Goal: Task Accomplishment & Management: Complete application form

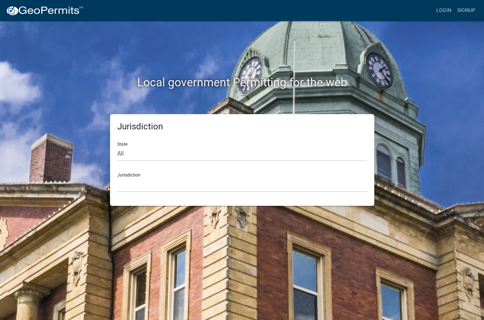
click at [122, 144] on div "State All [US_STATE] [US_STATE] [US_STATE] [US_STATE] [US_STATE] [US_STATE] [US…" at bounding box center [242, 148] width 250 height 25
click at [120, 154] on select "All [US_STATE] [US_STATE] [US_STATE] [US_STATE] [US_STATE] [US_STATE] [US_STATE…" at bounding box center [242, 153] width 250 height 15
select select "[US_STATE]"
click at [117, 146] on select "All [US_STATE] [US_STATE] [US_STATE] [US_STATE] [US_STATE] [US_STATE] [US_STATE…" at bounding box center [242, 153] width 250 height 15
click at [129, 175] on div "Jurisdiction City of [GEOGRAPHIC_DATA], [US_STATE] City of [GEOGRAPHIC_DATA], […" at bounding box center [242, 179] width 250 height 25
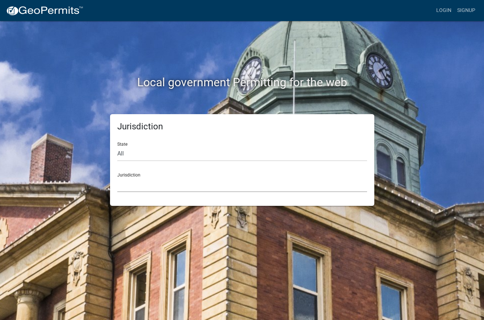
click at [121, 190] on select "City of [GEOGRAPHIC_DATA], [US_STATE] City of [GEOGRAPHIC_DATA], [US_STATE] Cit…" at bounding box center [242, 184] width 250 height 15
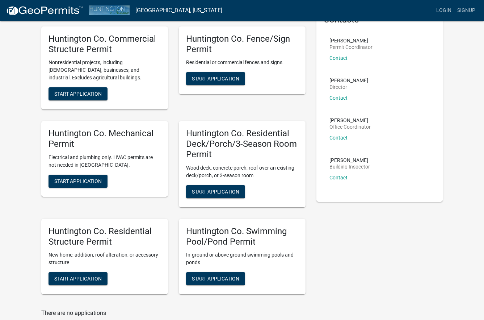
scroll to position [46, 0]
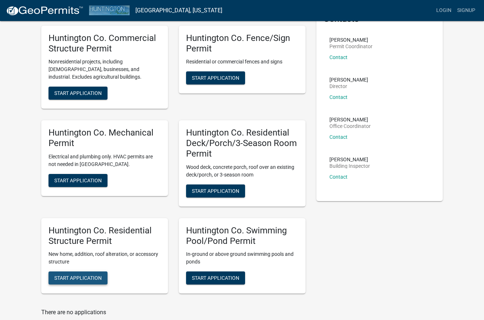
click at [96, 276] on span "Start Application" at bounding box center [77, 278] width 47 height 6
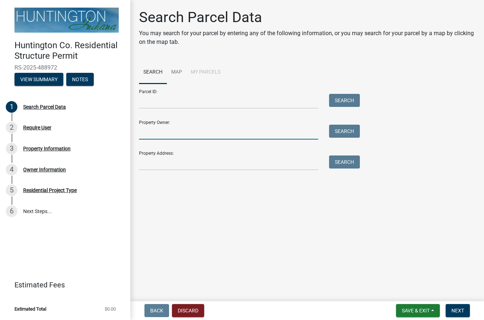
click at [153, 131] on input "Property Owner:" at bounding box center [228, 132] width 179 height 15
type input "[PERSON_NAME] Ventures LLC"
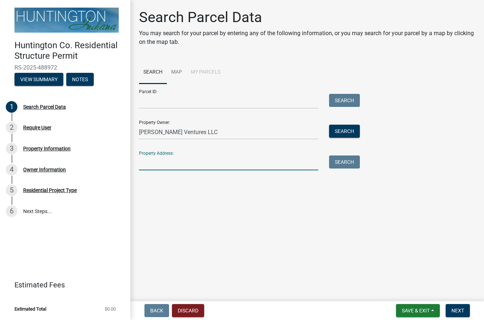
click at [151, 162] on input "Property Address:" at bounding box center [228, 162] width 179 height 15
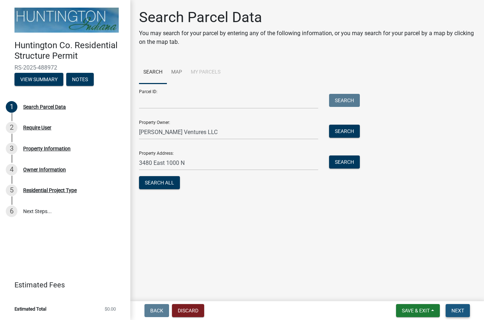
click at [462, 312] on span "Next" at bounding box center [458, 311] width 13 height 6
click at [193, 161] on input "3480 East 1000 N" at bounding box center [228, 162] width 179 height 15
click at [197, 164] on input "3480 East 1000 N" at bounding box center [228, 162] width 179 height 15
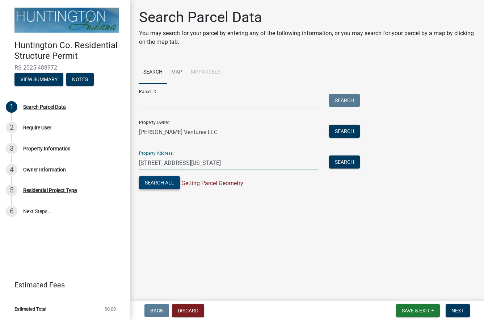
type input "[STREET_ADDRESS][US_STATE]"
click at [166, 184] on button "Search All" at bounding box center [159, 182] width 41 height 13
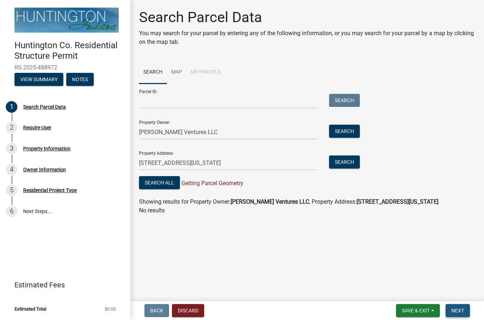
click at [461, 309] on span "Next" at bounding box center [458, 311] width 13 height 6
click at [147, 101] on input "Parcel ID:" at bounding box center [228, 101] width 179 height 15
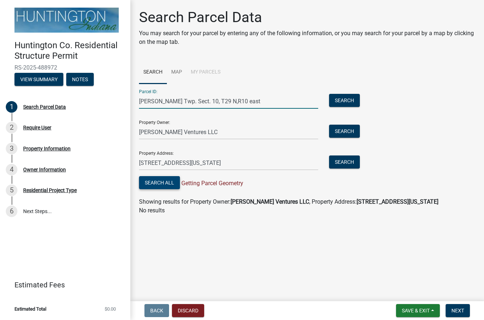
type input "[PERSON_NAME] Twp. Sect. 10, T29 N,R10 east"
click at [164, 182] on button "Search All" at bounding box center [159, 182] width 41 height 13
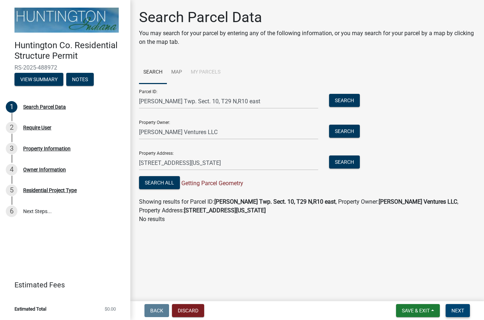
click at [462, 310] on span "Next" at bounding box center [458, 311] width 13 height 6
click at [340, 97] on button "Search" at bounding box center [344, 100] width 31 height 13
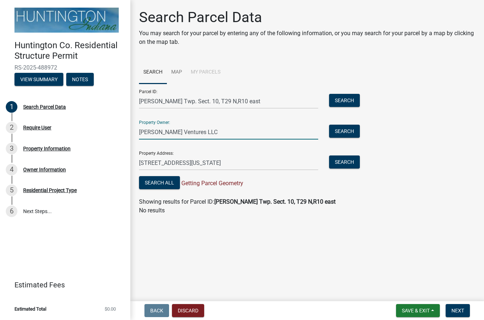
click at [198, 133] on input "[PERSON_NAME] Ventures LLC" at bounding box center [228, 132] width 179 height 15
type input "G"
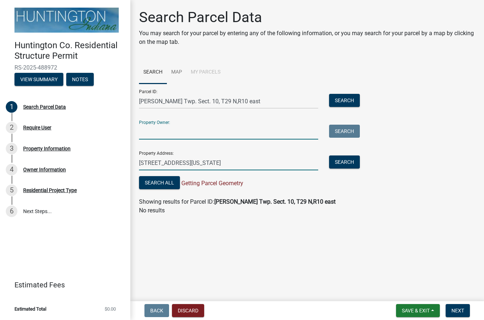
click at [258, 164] on input "[STREET_ADDRESS][US_STATE]" at bounding box center [228, 162] width 179 height 15
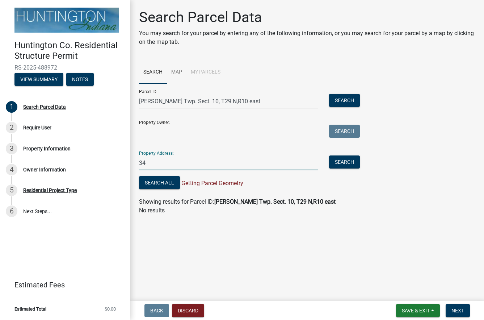
type input "3"
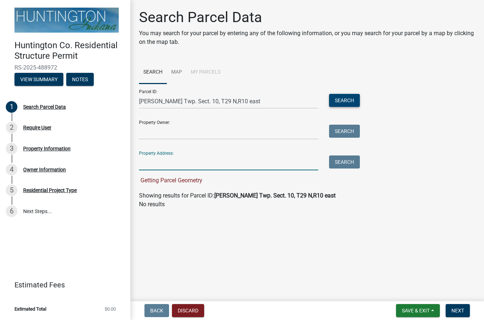
click at [344, 100] on button "Search" at bounding box center [344, 100] width 31 height 13
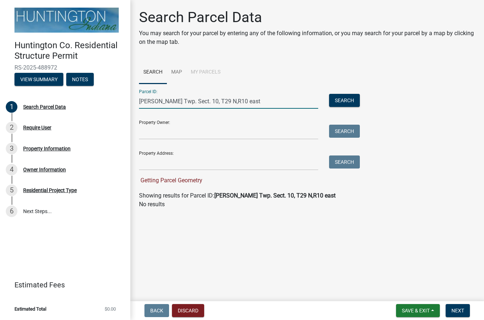
click at [243, 103] on input "[PERSON_NAME] Twp. Sect. 10, T29 N,R10 east" at bounding box center [228, 101] width 179 height 15
type input "J"
type input "35-01-10-300-052.200-006"
click at [337, 98] on button "Search" at bounding box center [344, 100] width 31 height 13
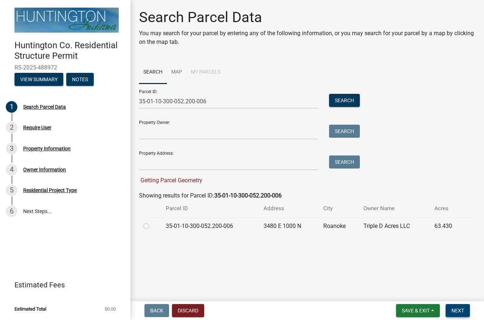
click at [461, 310] on span "Next" at bounding box center [458, 311] width 13 height 6
click at [460, 309] on span "Next" at bounding box center [458, 311] width 13 height 6
click at [456, 310] on span "Next" at bounding box center [458, 311] width 13 height 6
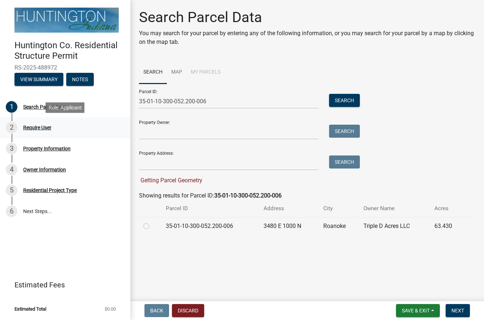
click at [29, 129] on div "Require User" at bounding box center [37, 127] width 28 height 5
click at [459, 311] on span "Next" at bounding box center [458, 311] width 13 height 6
click at [152, 222] on label at bounding box center [152, 222] width 0 height 0
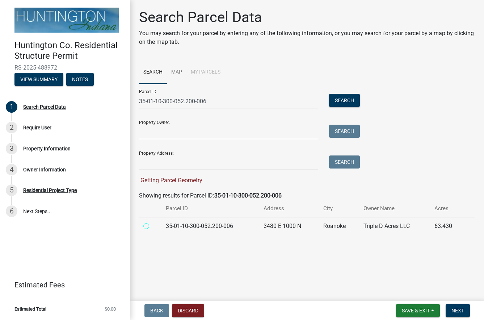
click at [152, 226] on input "radio" at bounding box center [154, 224] width 5 height 5
radio input "true"
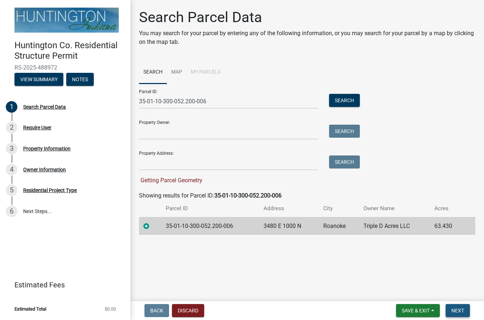
click at [457, 310] on span "Next" at bounding box center [458, 311] width 13 height 6
click at [459, 310] on span "Next" at bounding box center [458, 311] width 13 height 6
click at [460, 310] on span "Next" at bounding box center [458, 311] width 13 height 6
click at [458, 309] on span "Next" at bounding box center [458, 311] width 13 height 6
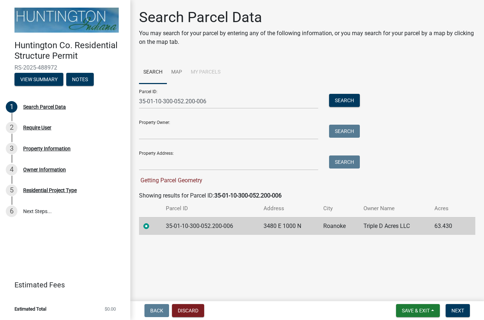
click at [473, 308] on form "Save & Exit Save Save & Exit Next" at bounding box center [433, 310] width 80 height 13
click at [152, 222] on label at bounding box center [152, 222] width 0 height 0
click at [152, 225] on input "radio" at bounding box center [154, 224] width 5 height 5
click at [152, 222] on label at bounding box center [152, 222] width 0 height 0
click at [152, 225] on input "radio" at bounding box center [154, 224] width 5 height 5
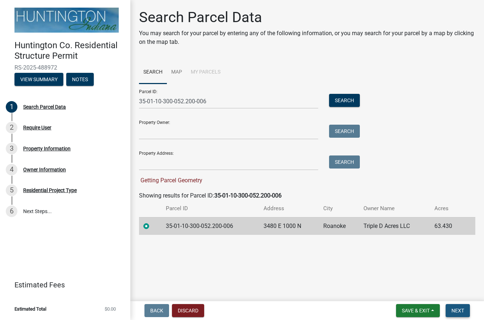
click at [458, 309] on span "Next" at bounding box center [458, 311] width 13 height 6
click at [458, 310] on span "Next" at bounding box center [458, 311] width 13 height 6
click at [460, 310] on span "Next" at bounding box center [458, 311] width 13 height 6
click at [457, 311] on span "Next" at bounding box center [458, 311] width 13 height 6
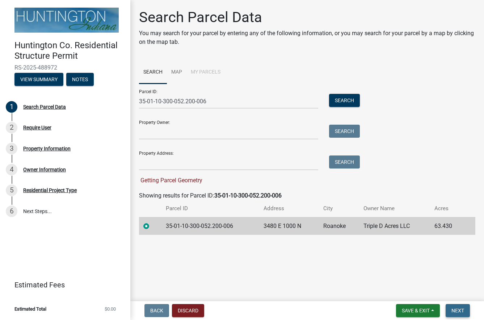
click at [457, 311] on span "Next" at bounding box center [458, 311] width 13 height 6
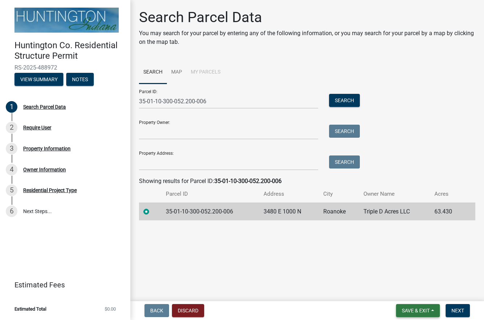
click at [417, 308] on span "Save & Exit" at bounding box center [416, 311] width 28 height 6
click at [395, 292] on button "Save & Exit" at bounding box center [411, 291] width 58 height 17
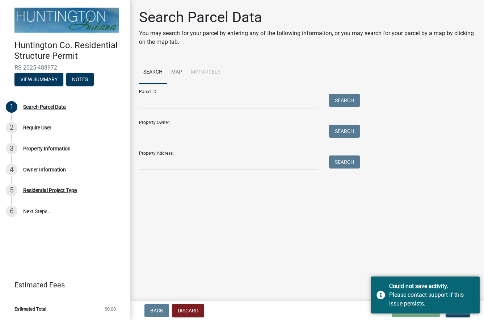
click at [355, 307] on div "Back Discard Loading... Save Save & Exit Next" at bounding box center [307, 310] width 342 height 13
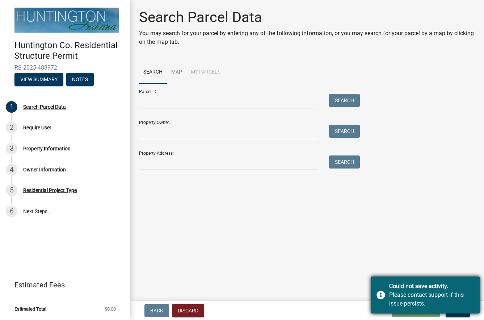
click at [463, 285] on div "Could not save activity." at bounding box center [431, 286] width 85 height 9
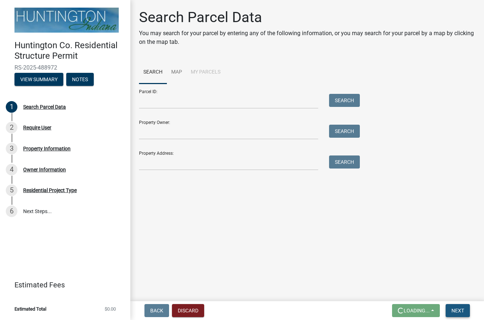
click at [456, 310] on span "Next" at bounding box center [458, 311] width 13 height 6
click at [142, 96] on input "Parcel ID:" at bounding box center [228, 101] width 179 height 15
